Goal: Use online tool/utility: Utilize a website feature to perform a specific function

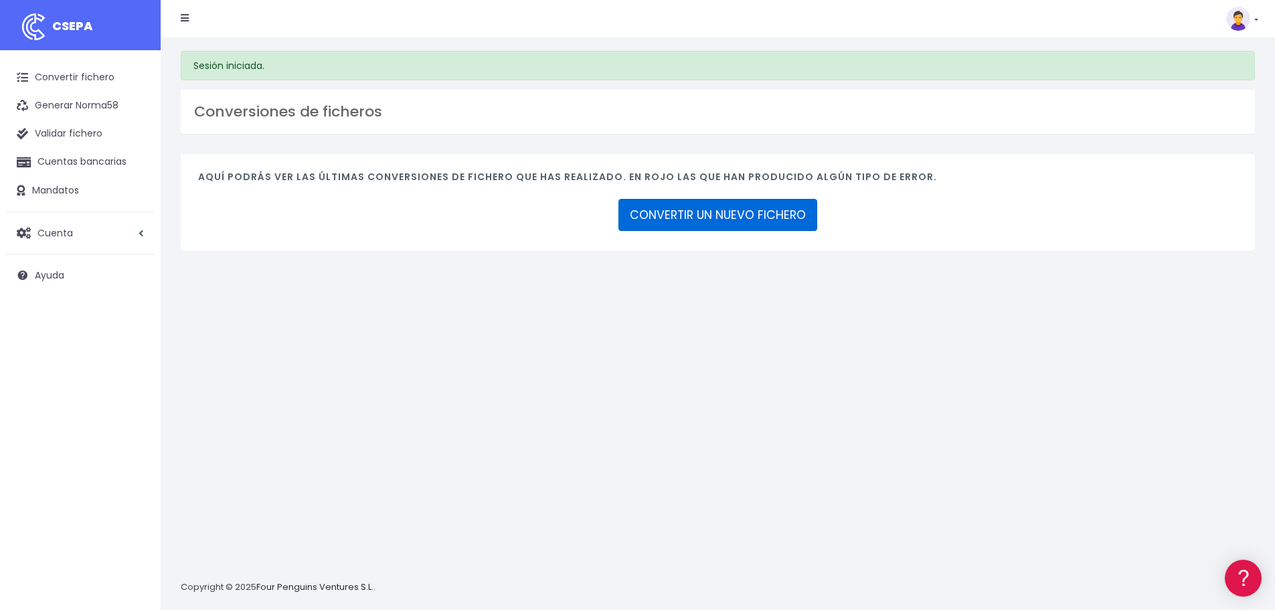
click at [701, 209] on link "CONVERTIR UN NUEVO FICHERO" at bounding box center [717, 215] width 199 height 32
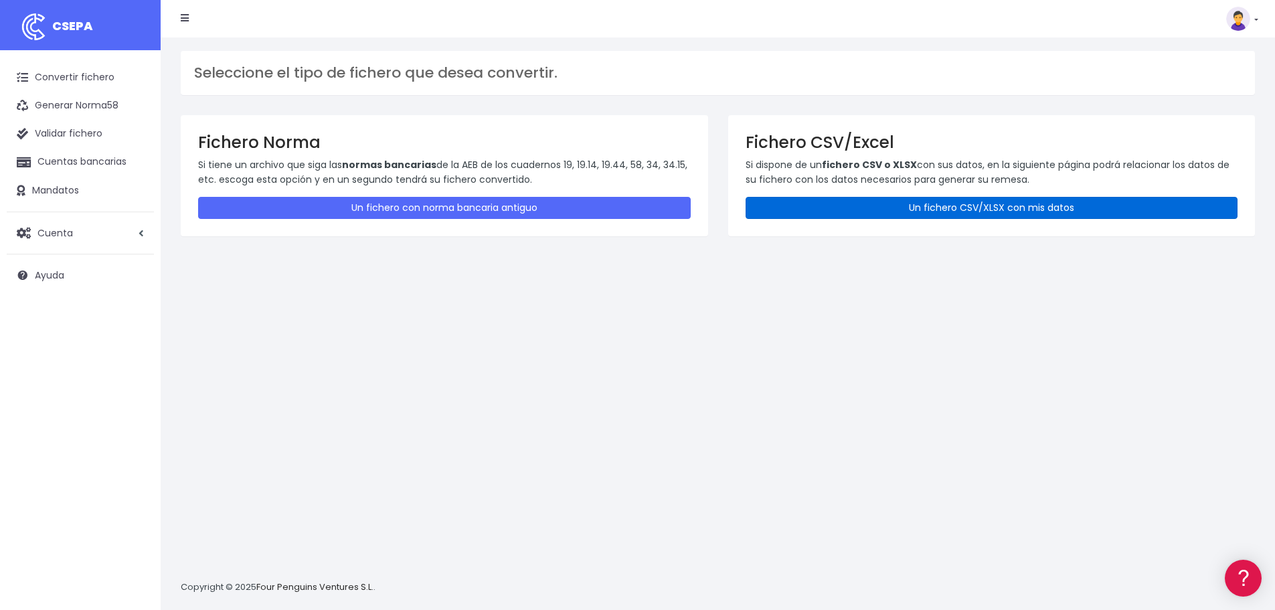
click at [856, 209] on link "Un fichero CSV/XLSX con mis datos" at bounding box center [991, 208] width 492 height 22
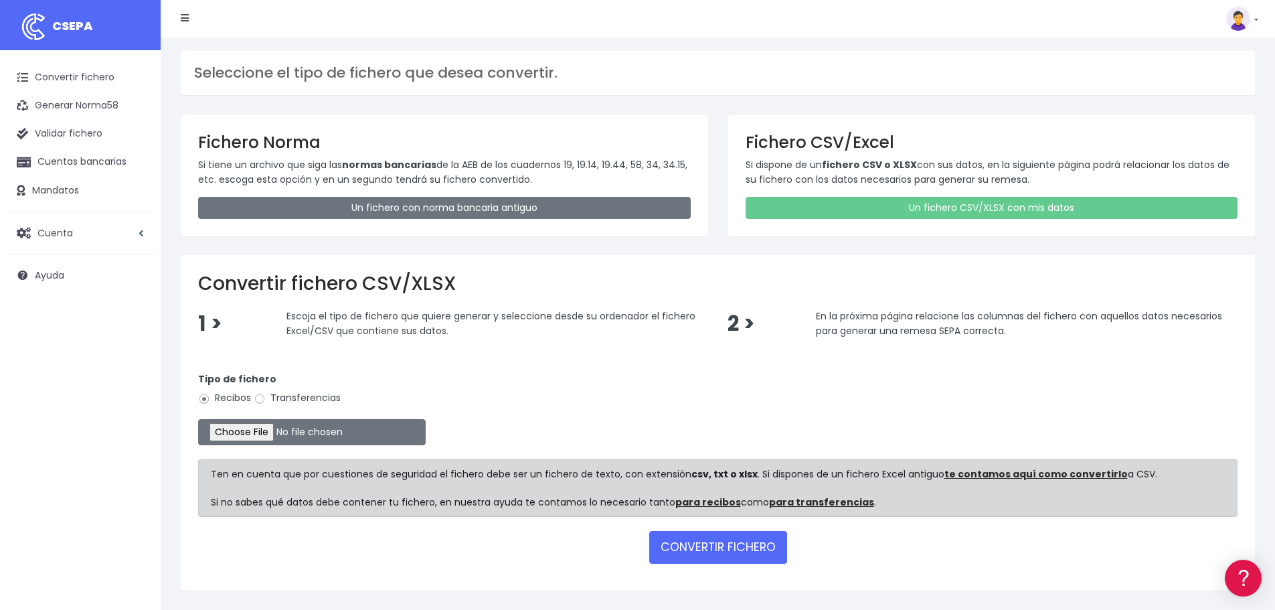
click at [324, 396] on label "Transferencias" at bounding box center [297, 398] width 87 height 14
click at [266, 396] on input "Transferencias" at bounding box center [260, 399] width 12 height 12
radio input "true"
click at [293, 430] on input "file" at bounding box center [311, 432] width 227 height 26
type input "C:\fakepath\PLANTILLA GASTOS CORVERA.xlsx"
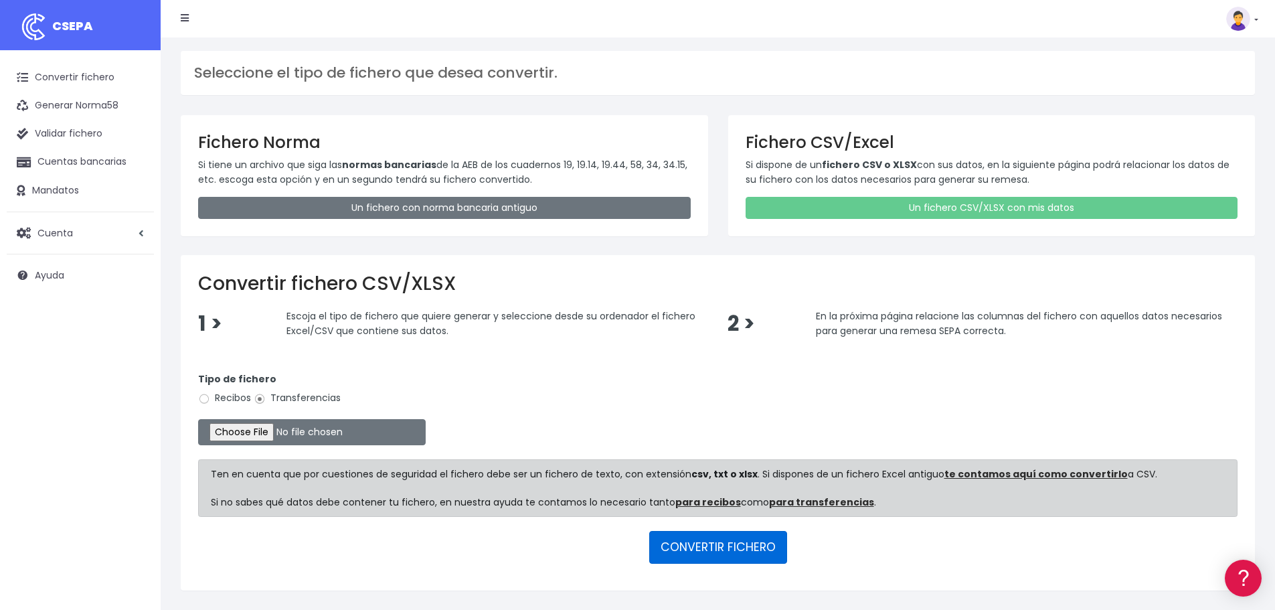
click at [720, 553] on button "CONVERTIR FICHERO" at bounding box center [718, 547] width 138 height 32
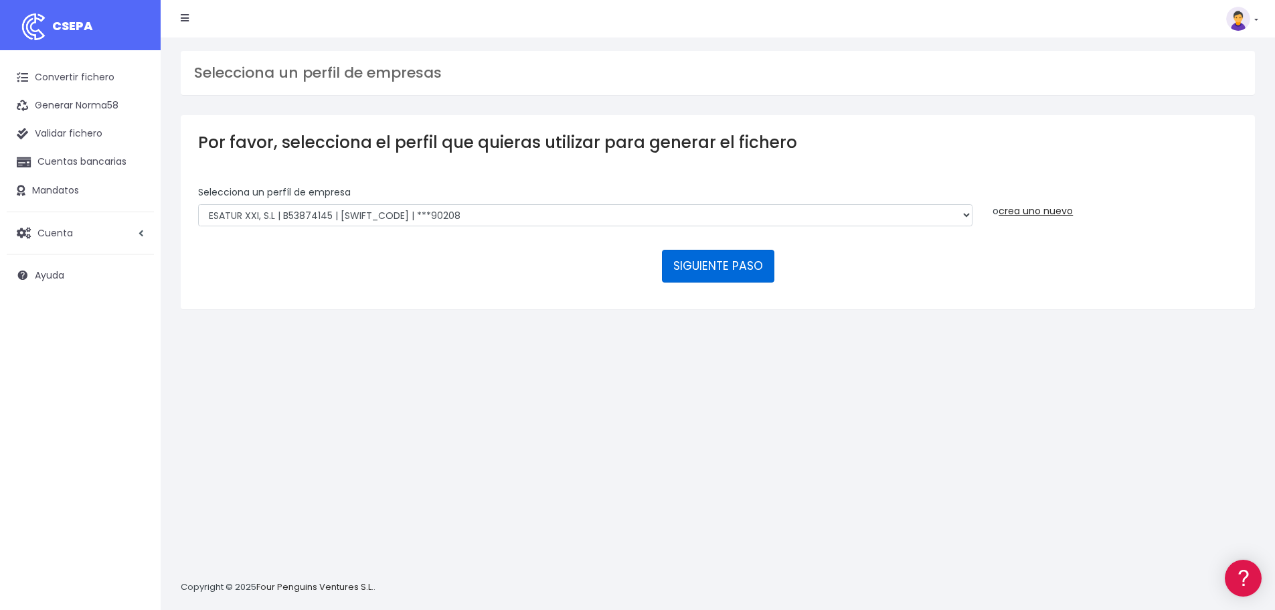
click at [687, 272] on button "SIGUIENTE PASO" at bounding box center [718, 266] width 112 height 32
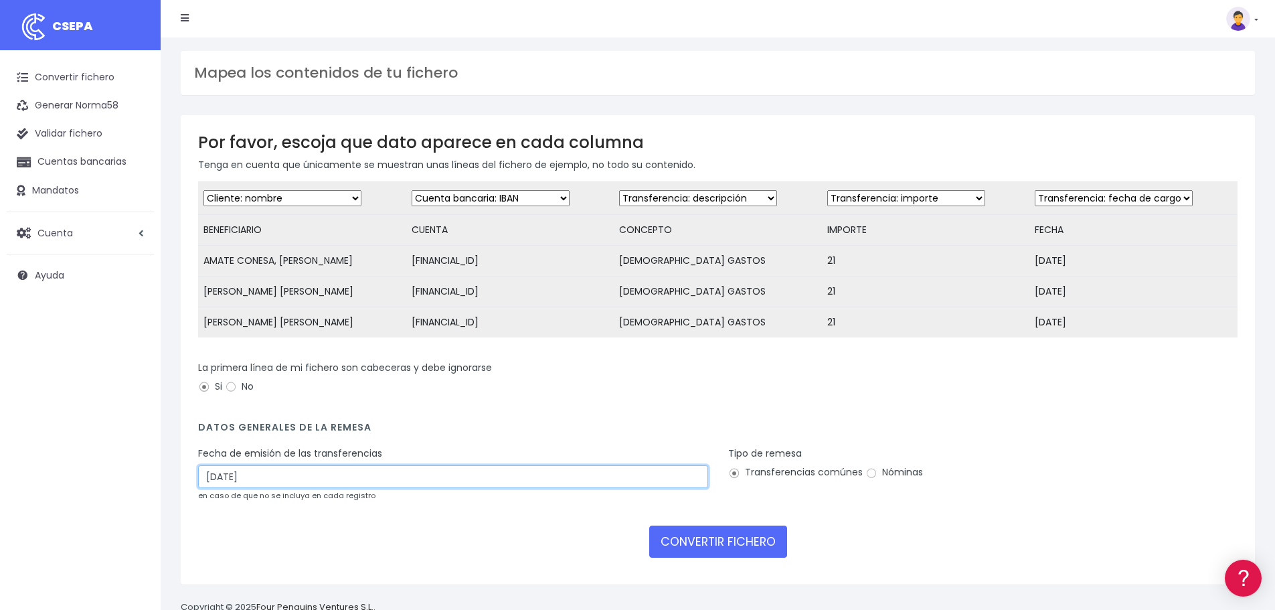
click at [286, 488] on input "28/08/2025" at bounding box center [453, 476] width 510 height 23
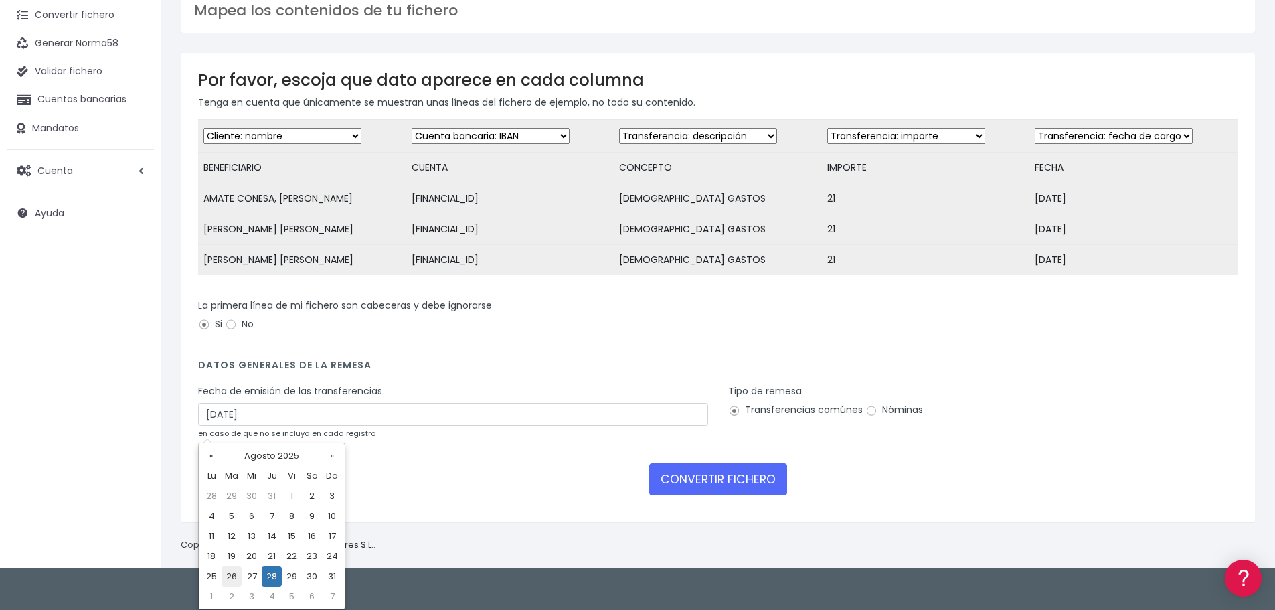
click at [230, 578] on td "26" at bounding box center [231, 576] width 20 height 20
type input "26/08/2025"
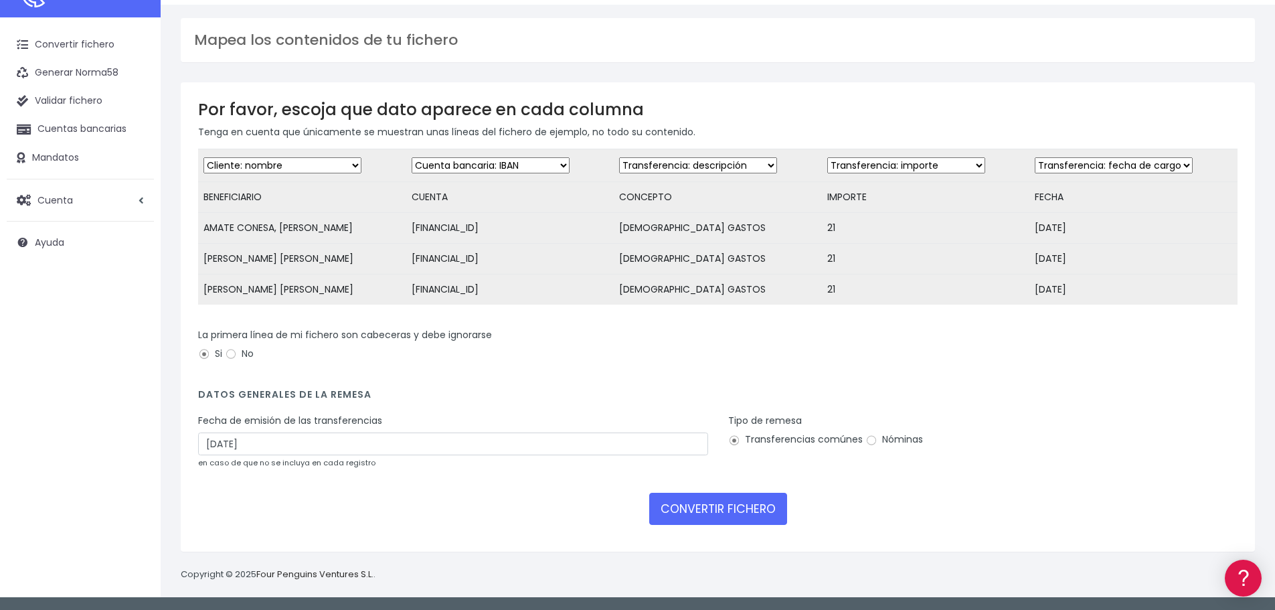
click at [878, 432] on label "Nóminas" at bounding box center [894, 439] width 58 height 14
click at [877, 434] on input "Nóminas" at bounding box center [871, 440] width 12 height 12
radio input "true"
click at [770, 440] on label "Transferencias comúnes" at bounding box center [795, 439] width 134 height 14
click at [740, 440] on input "Transferencias comúnes" at bounding box center [734, 440] width 12 height 12
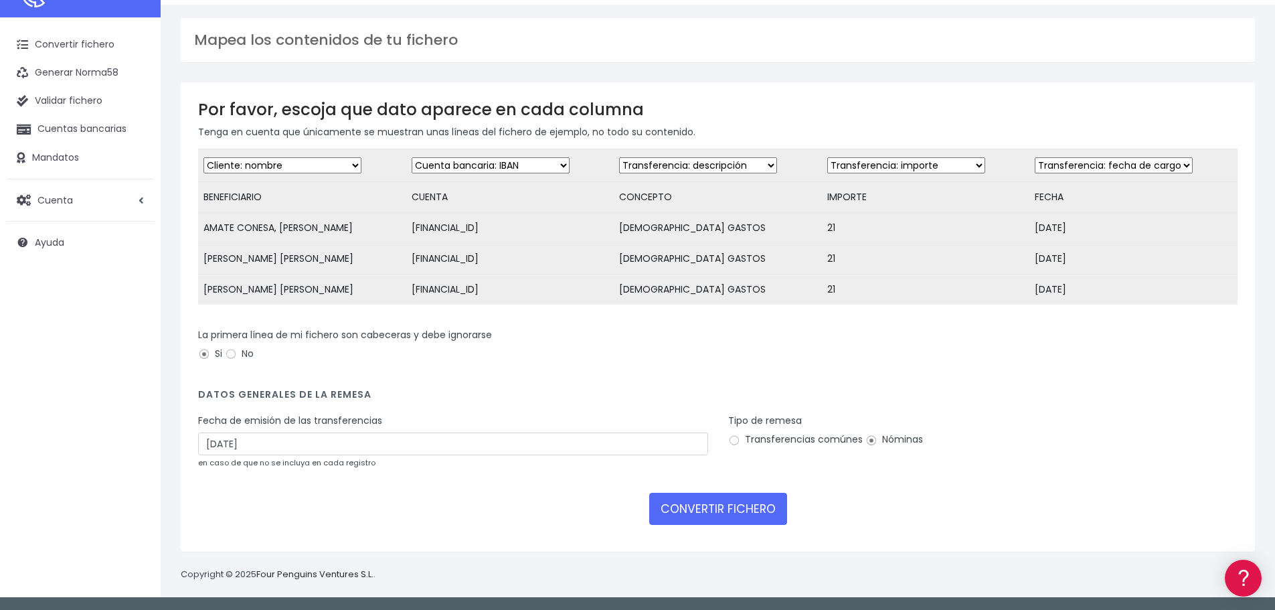
radio input "true"
click at [748, 509] on button "CONVERTIR FICHERO" at bounding box center [718, 508] width 138 height 32
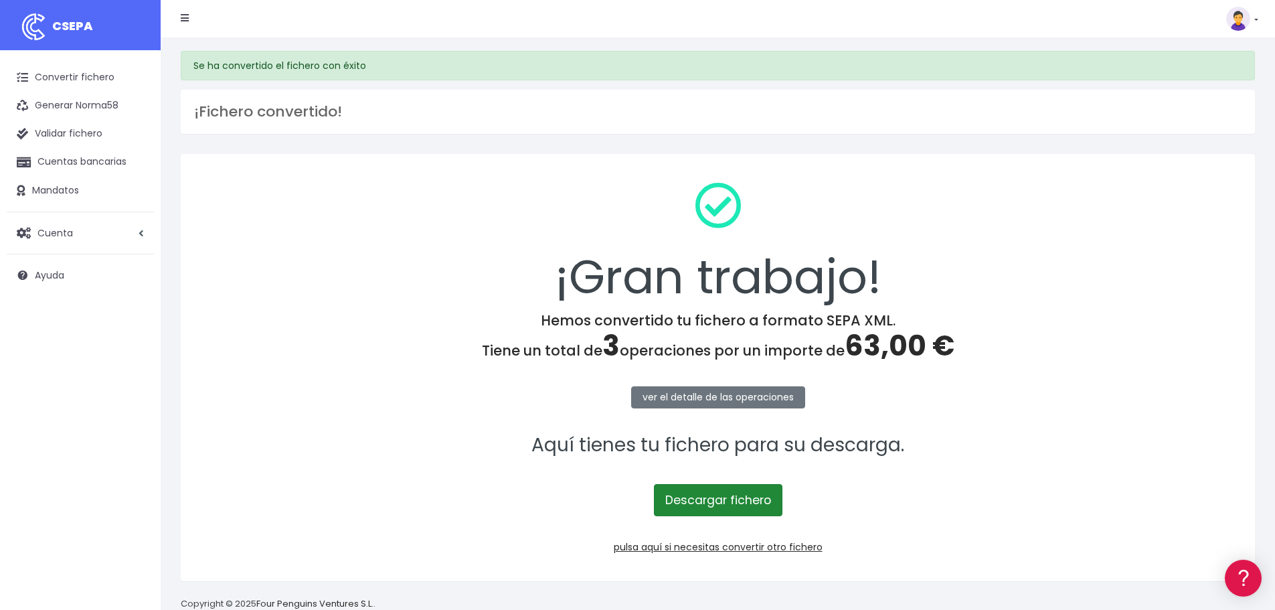
click at [724, 507] on link "Descargar fichero" at bounding box center [718, 500] width 128 height 32
